Goal: Check status: Check status

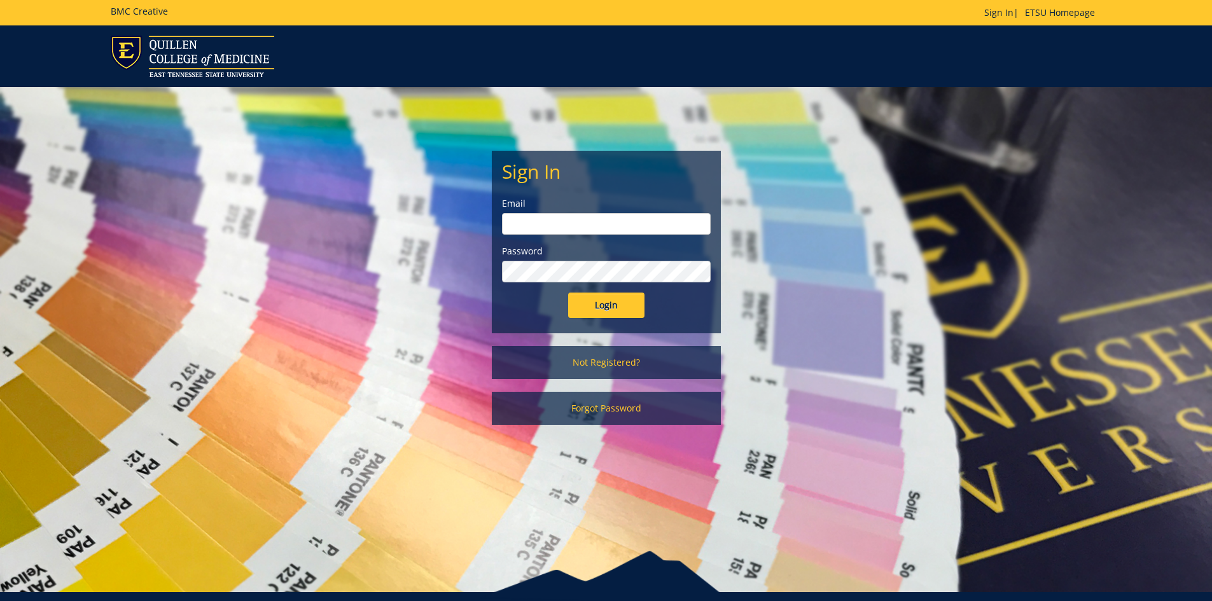
click at [598, 225] on input "email" at bounding box center [606, 224] width 209 height 22
type input "[PERSON_NAME][EMAIL_ADDRESS][DOMAIN_NAME]"
click at [568, 293] on input "Login" at bounding box center [606, 305] width 76 height 25
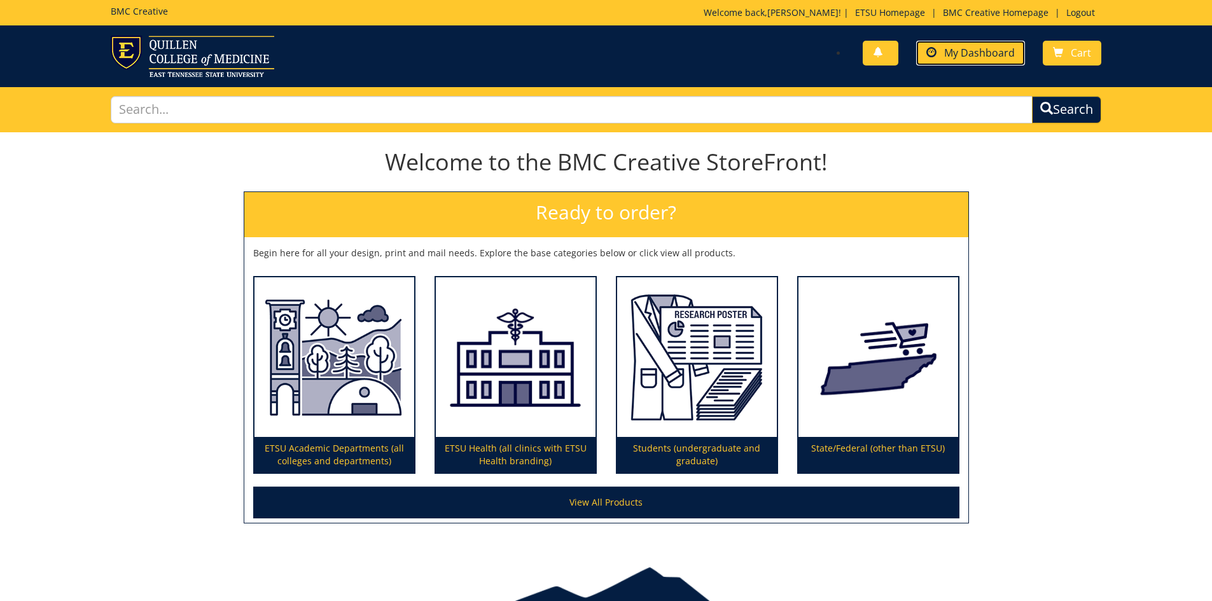
click at [1023, 59] on link "My Dashboard" at bounding box center [970, 53] width 109 height 25
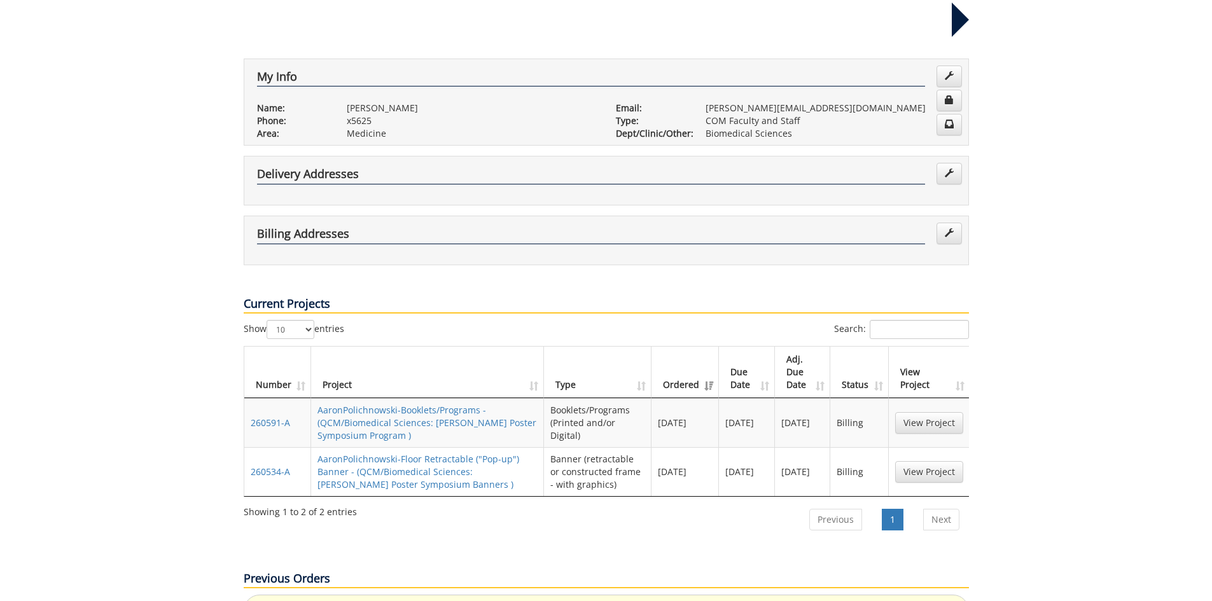
scroll to position [255, 0]
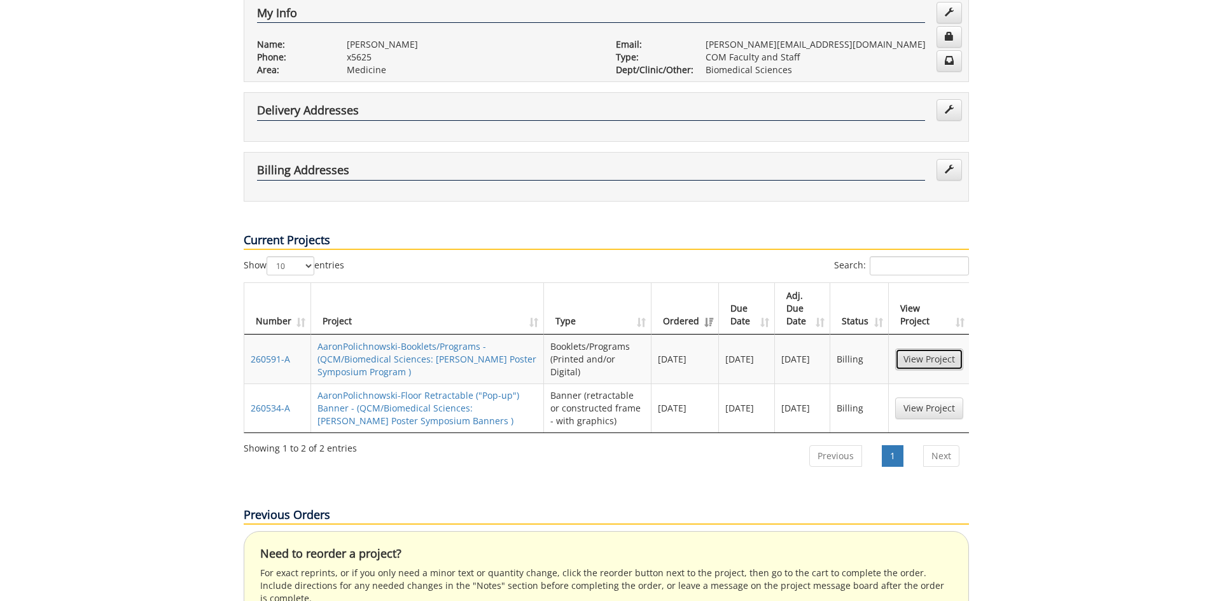
click at [939, 349] on link "View Project" at bounding box center [929, 360] width 68 height 22
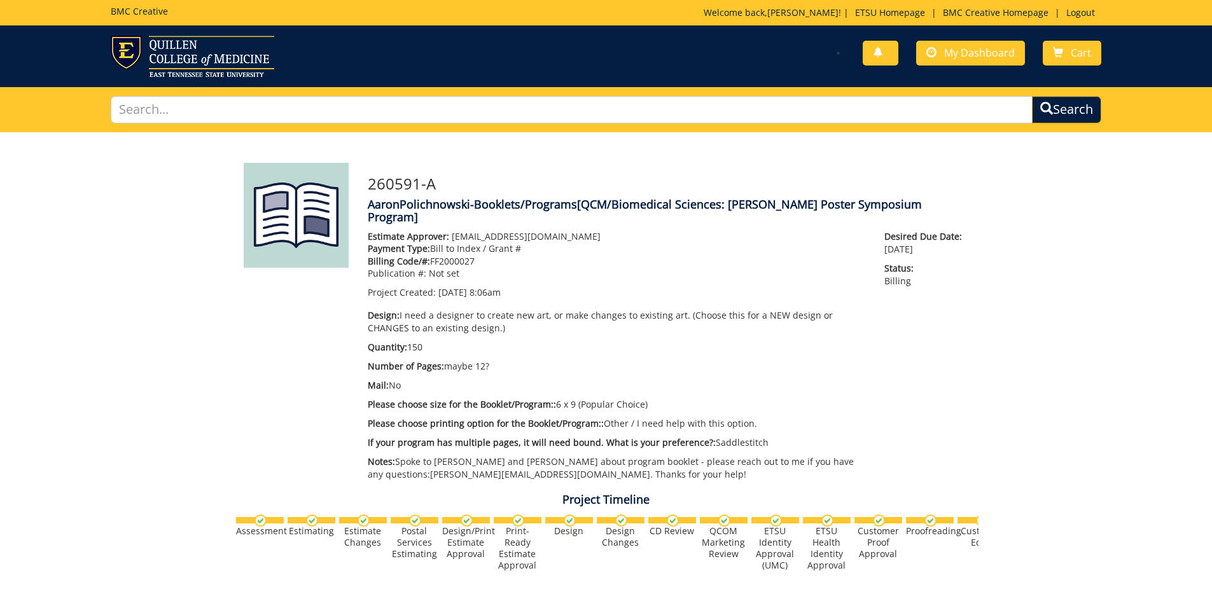
scroll to position [318, 0]
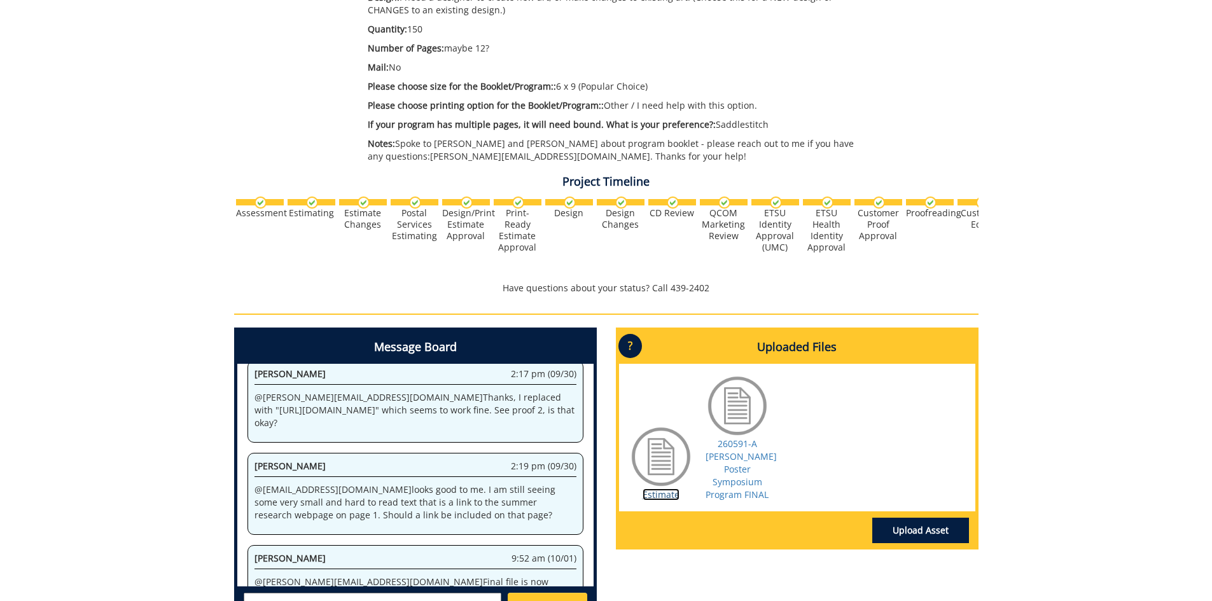
click at [651, 489] on link "Estimate" at bounding box center [661, 495] width 37 height 12
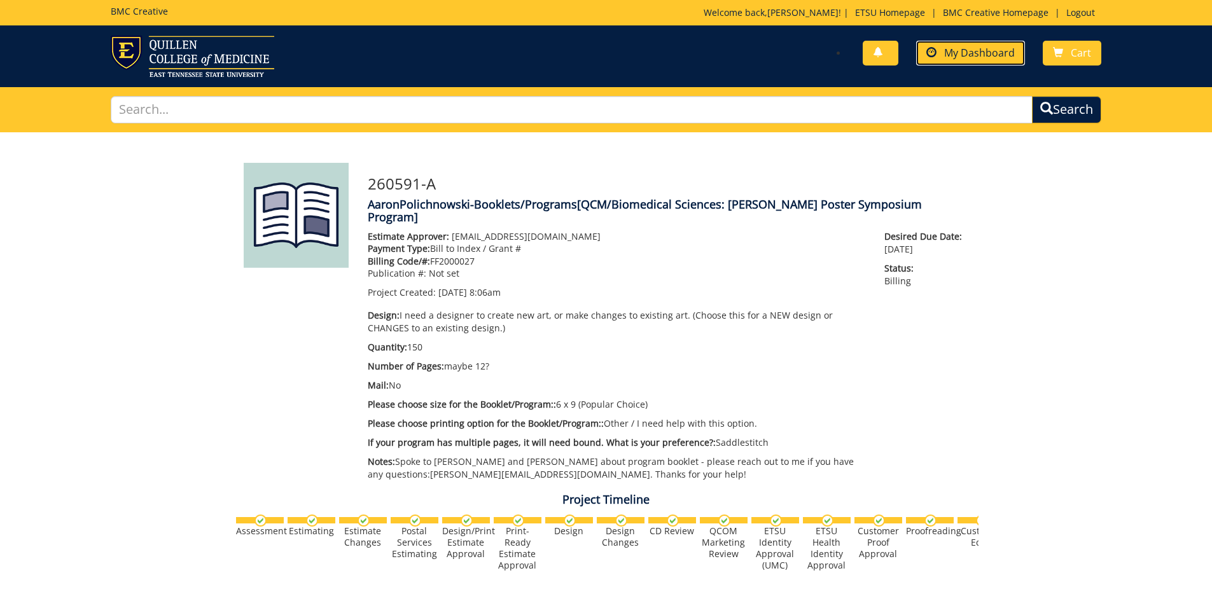
click at [960, 55] on span "My Dashboard" at bounding box center [979, 53] width 71 height 14
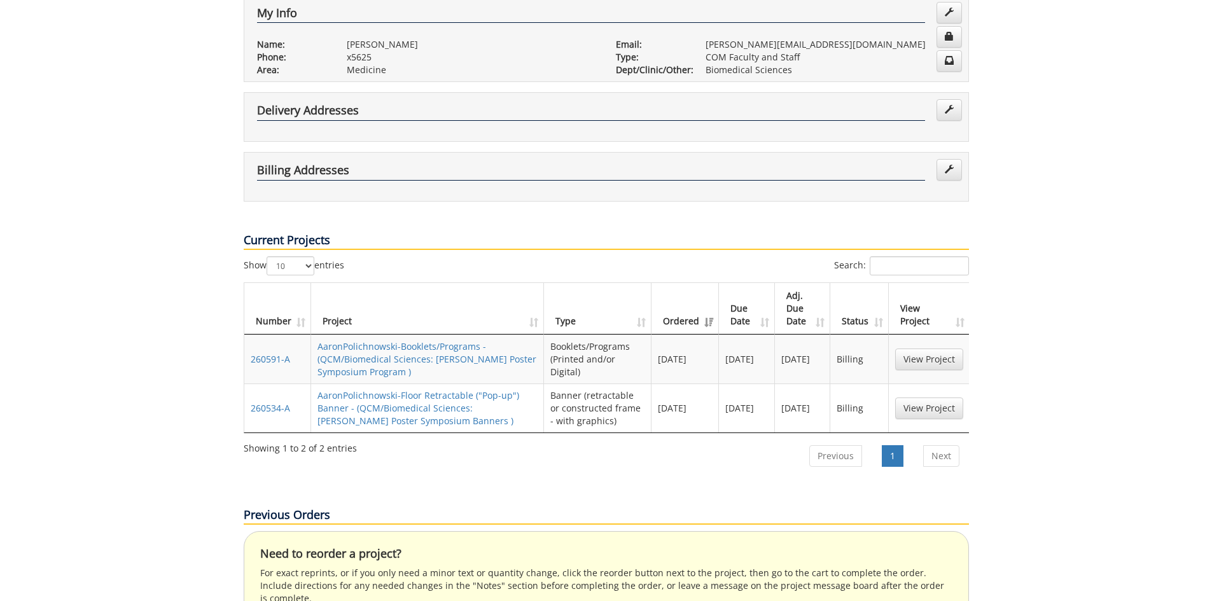
scroll to position [318, 0]
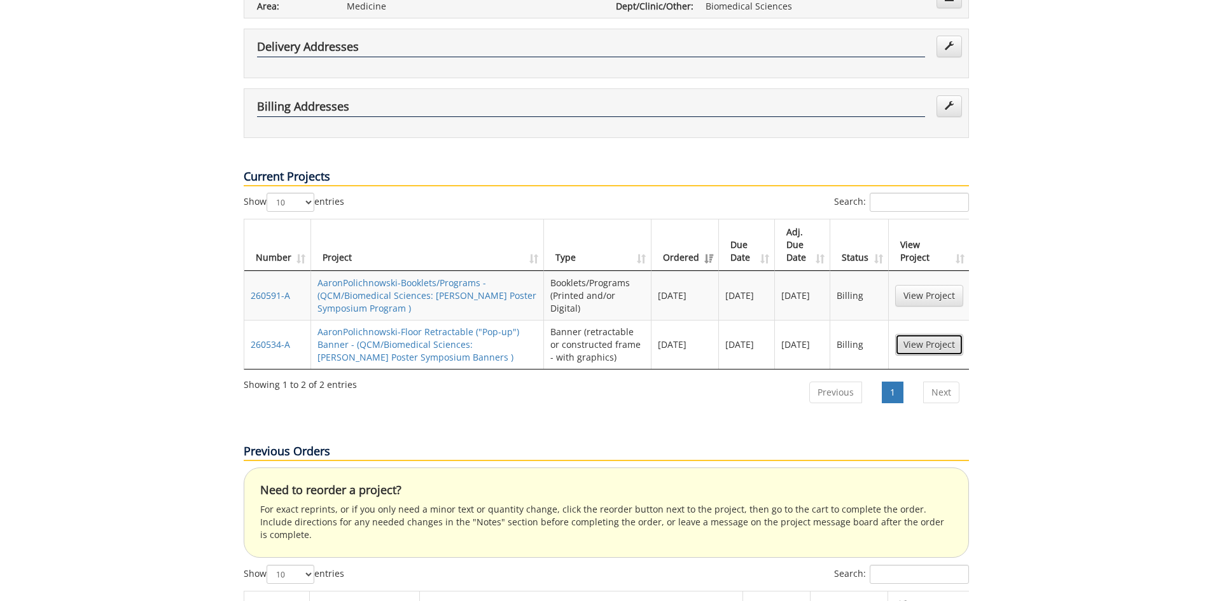
click at [932, 334] on link "View Project" at bounding box center [929, 345] width 68 height 22
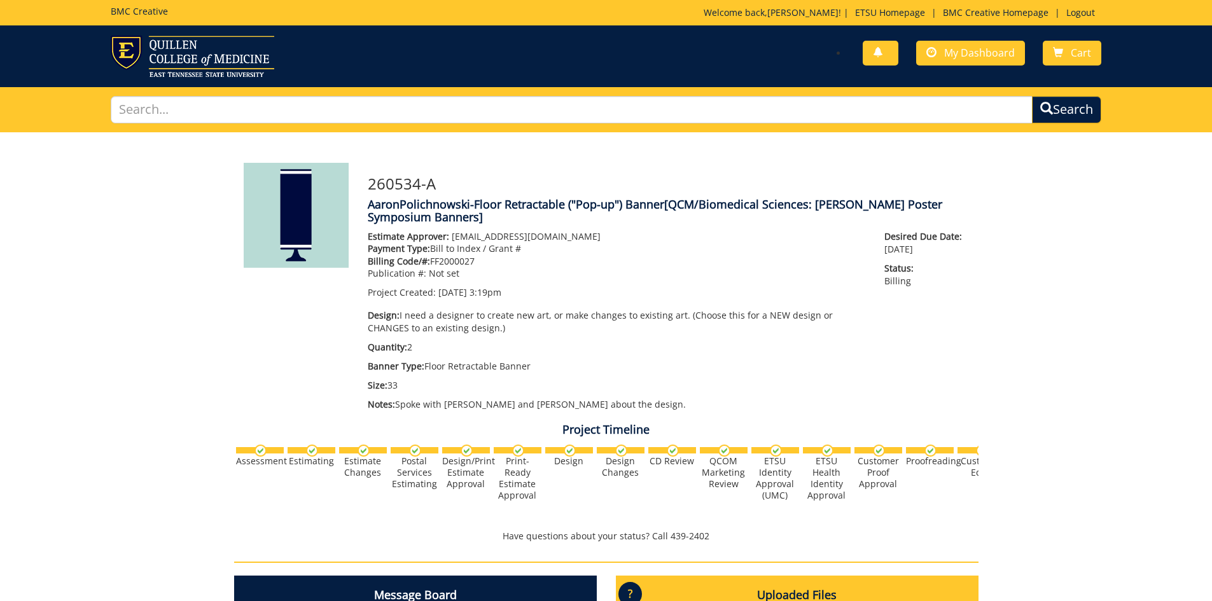
scroll to position [412, 0]
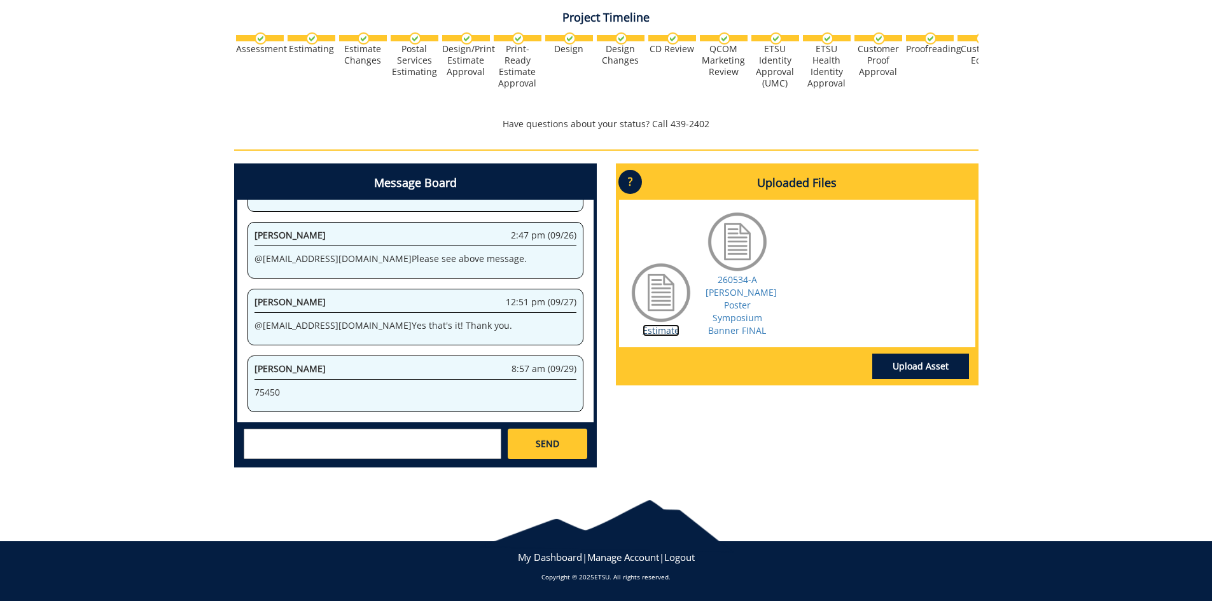
click at [659, 325] on link "Estimate" at bounding box center [661, 331] width 37 height 12
